Goal: Task Accomplishment & Management: Manage account settings

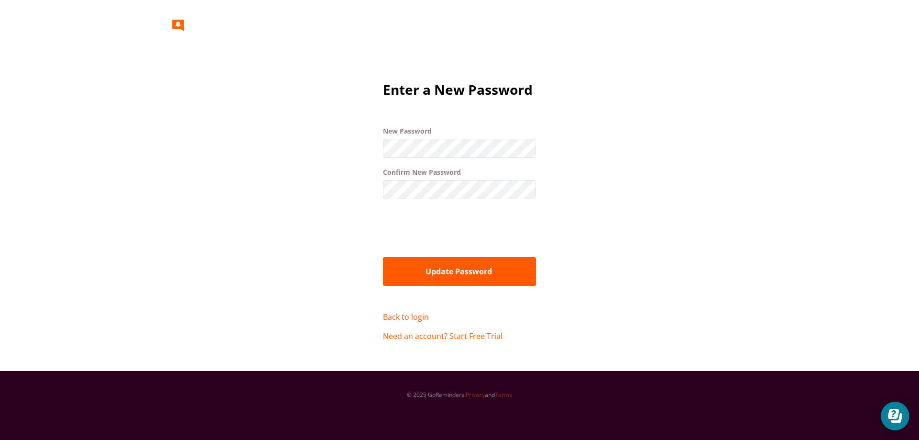
click at [446, 279] on button "Update Password" at bounding box center [459, 271] width 153 height 29
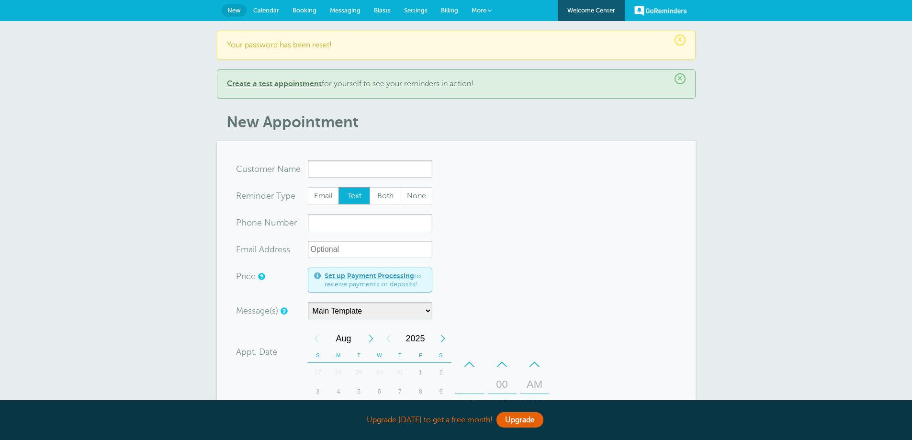
click at [260, 13] on span "Calendar" at bounding box center [266, 10] width 26 height 7
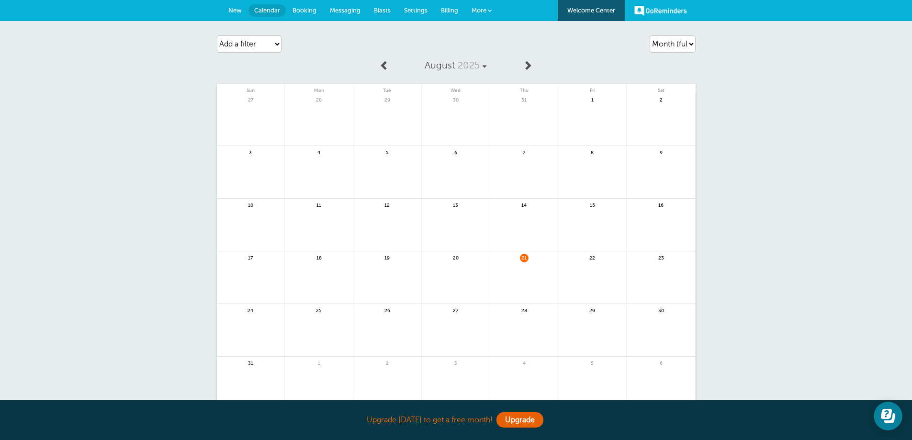
click at [653, 11] on link "GoReminders" at bounding box center [660, 10] width 53 height 21
click at [478, 11] on span "More" at bounding box center [478, 10] width 15 height 7
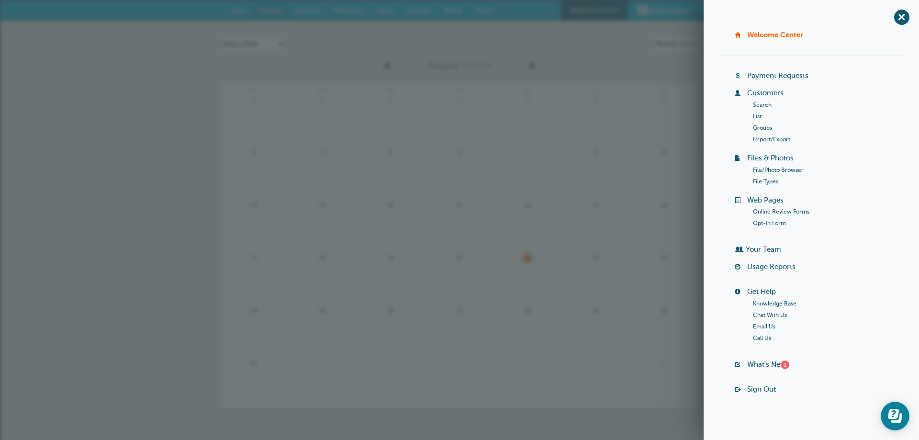
click at [756, 388] on link "Sign Out" at bounding box center [761, 389] width 29 height 8
